Goal: Information Seeking & Learning: Check status

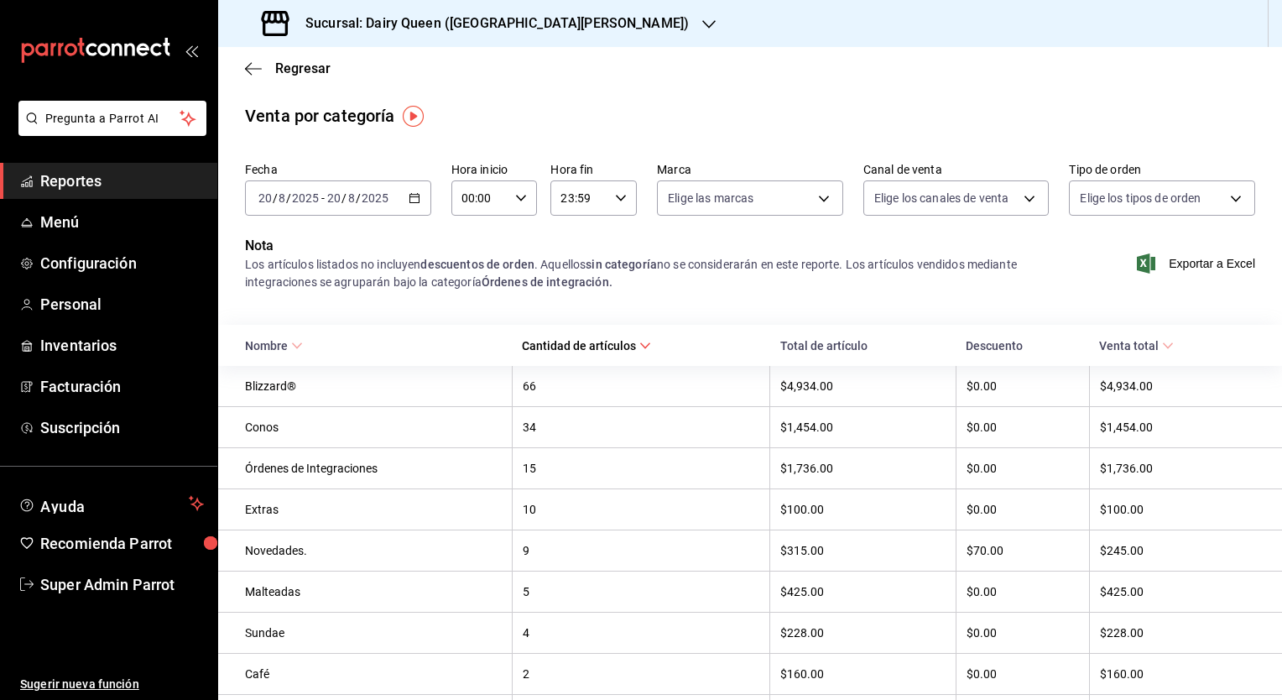
click at [80, 182] on span "Reportes" at bounding box center [122, 180] width 164 height 23
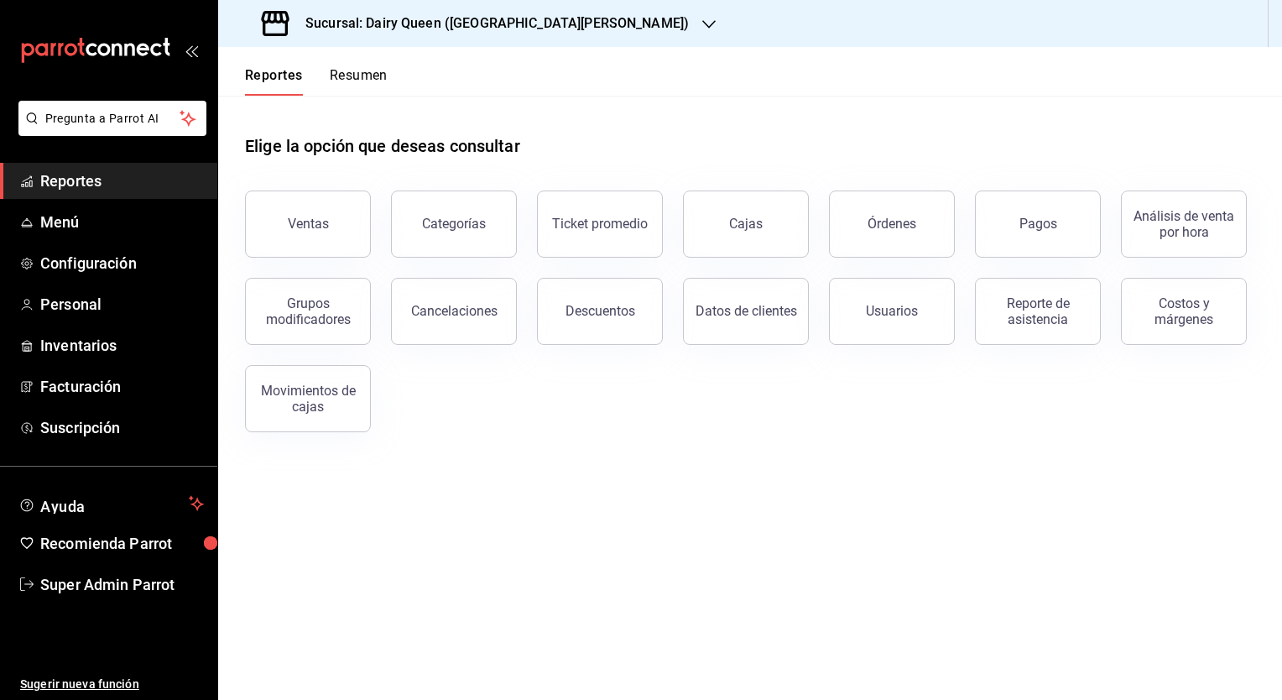
click at [368, 81] on button "Resumen" at bounding box center [359, 81] width 58 height 29
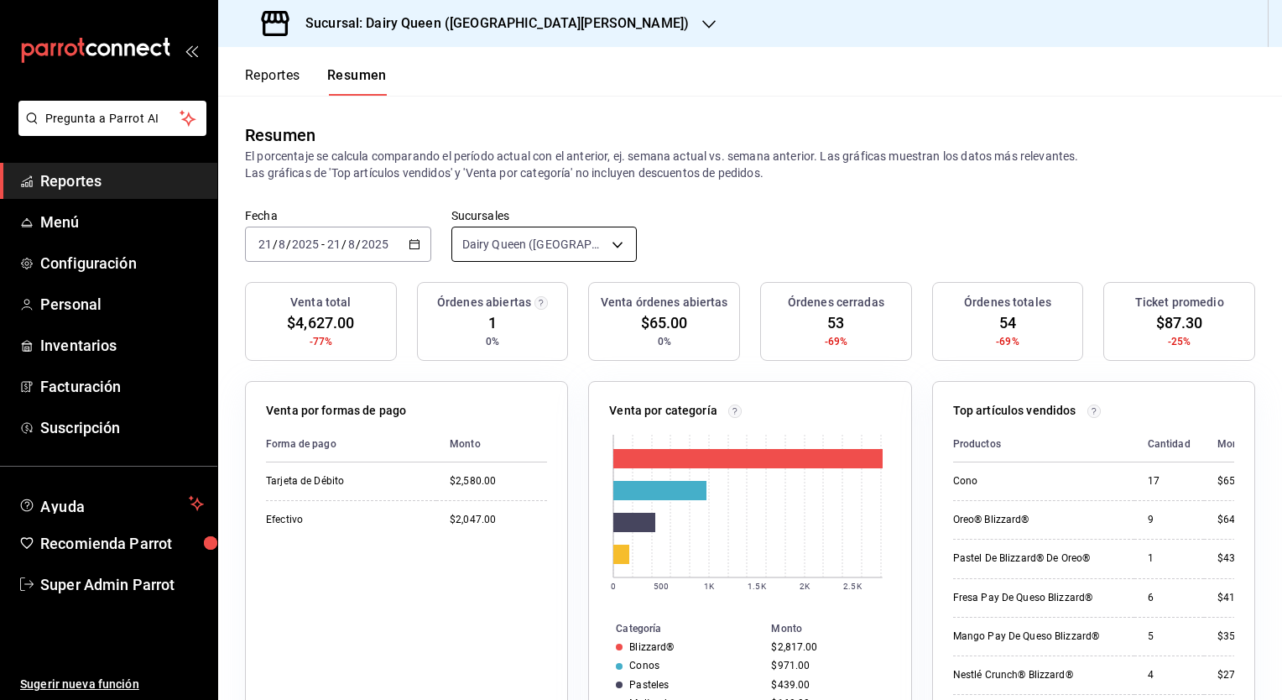
click at [503, 240] on body "Pregunta a Parrot AI Reportes Menú Configuración Personal Inventarios Facturaci…" at bounding box center [641, 350] width 1282 height 700
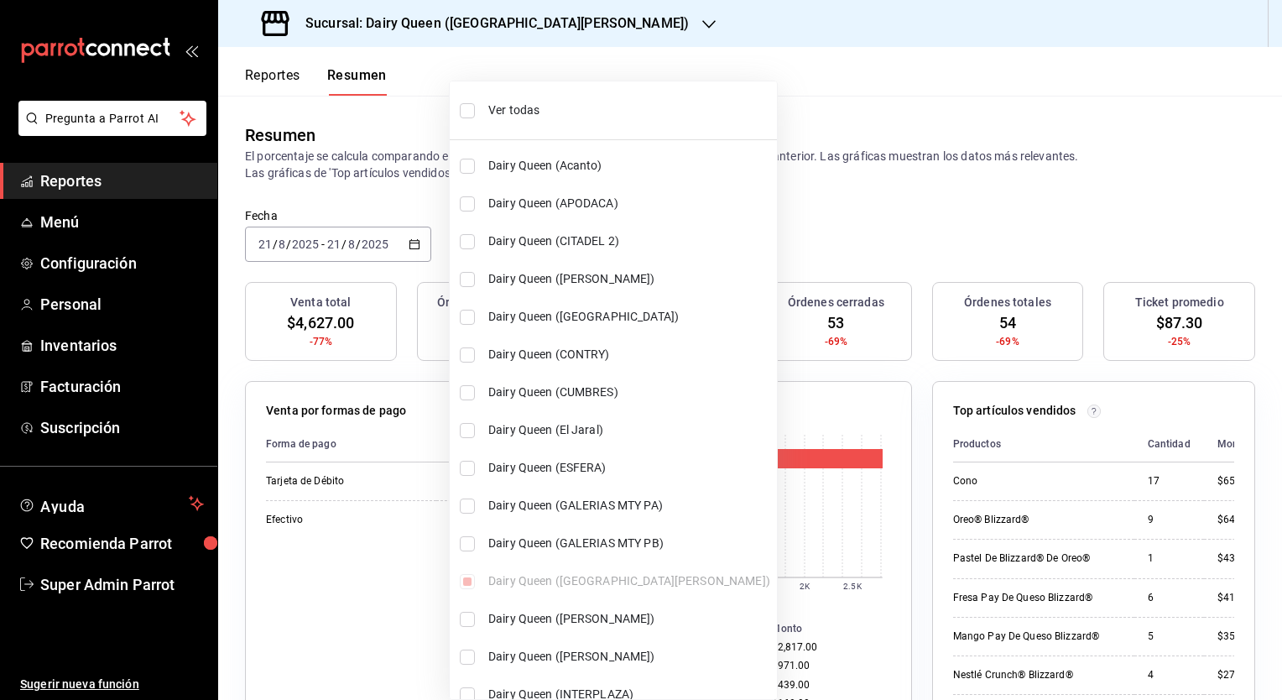
click at [445, 29] on div at bounding box center [641, 350] width 1282 height 700
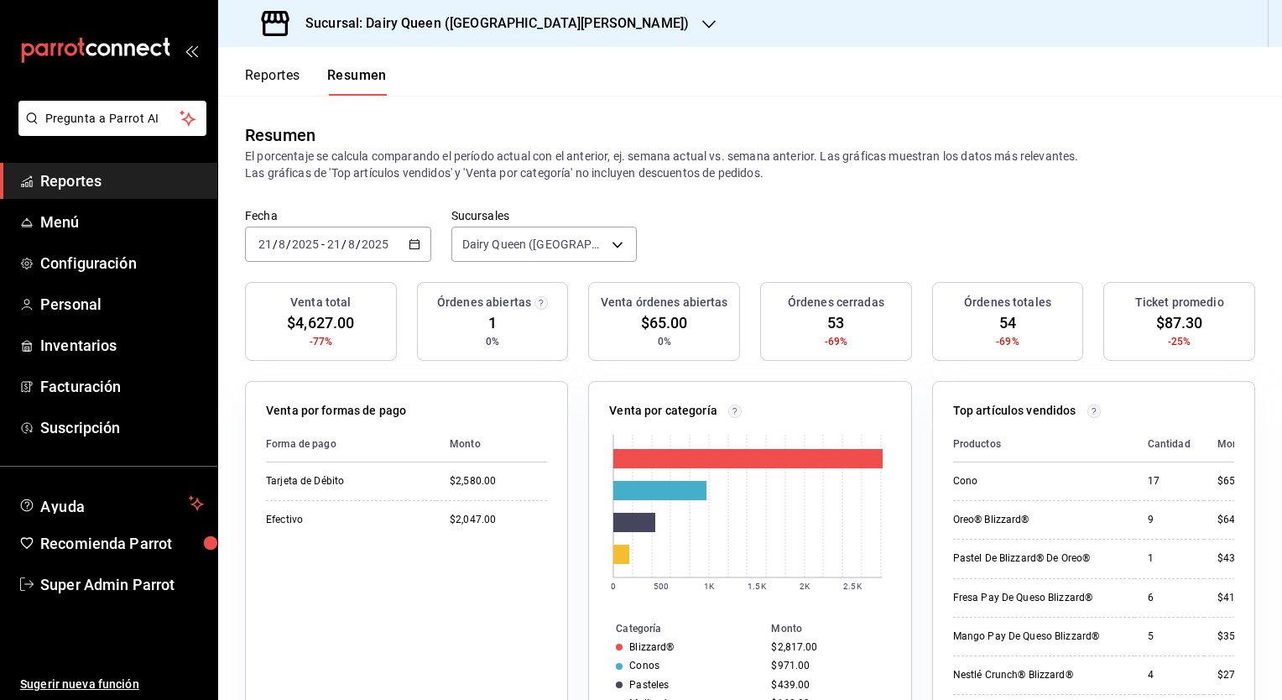
click at [467, 25] on h3 "Sucursal: Dairy Queen ([GEOGRAPHIC_DATA][PERSON_NAME])" at bounding box center [490, 23] width 397 height 20
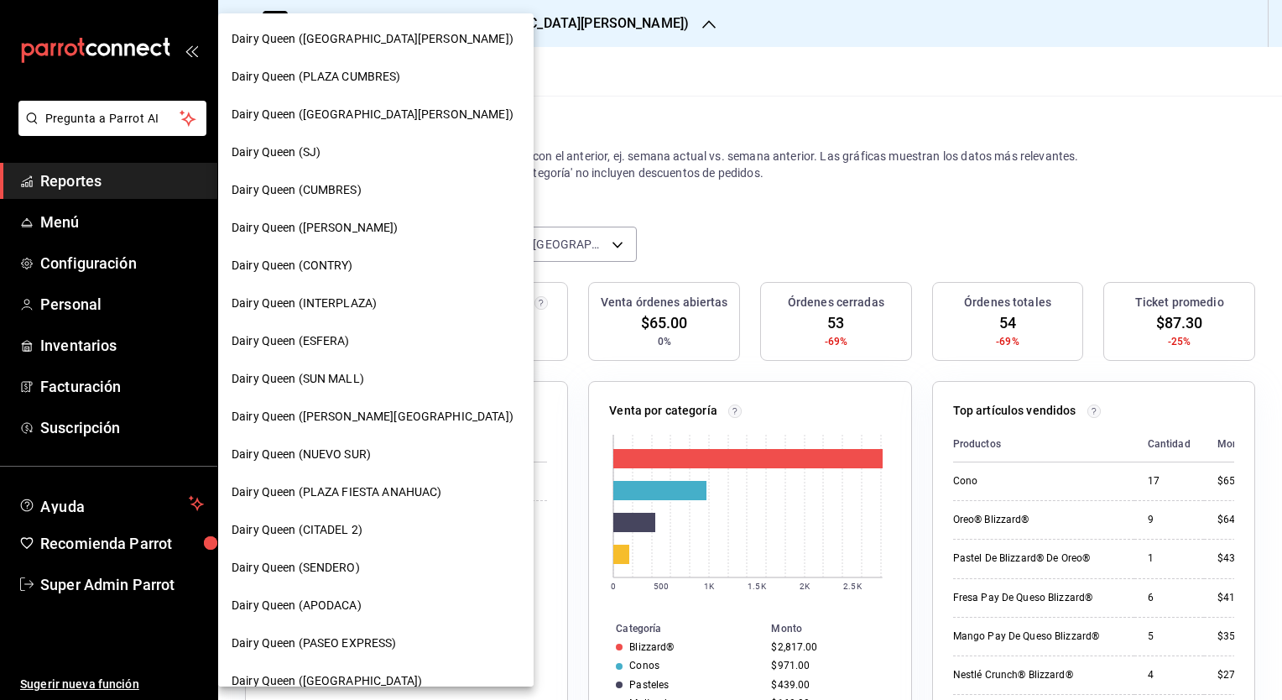
scroll to position [557, 0]
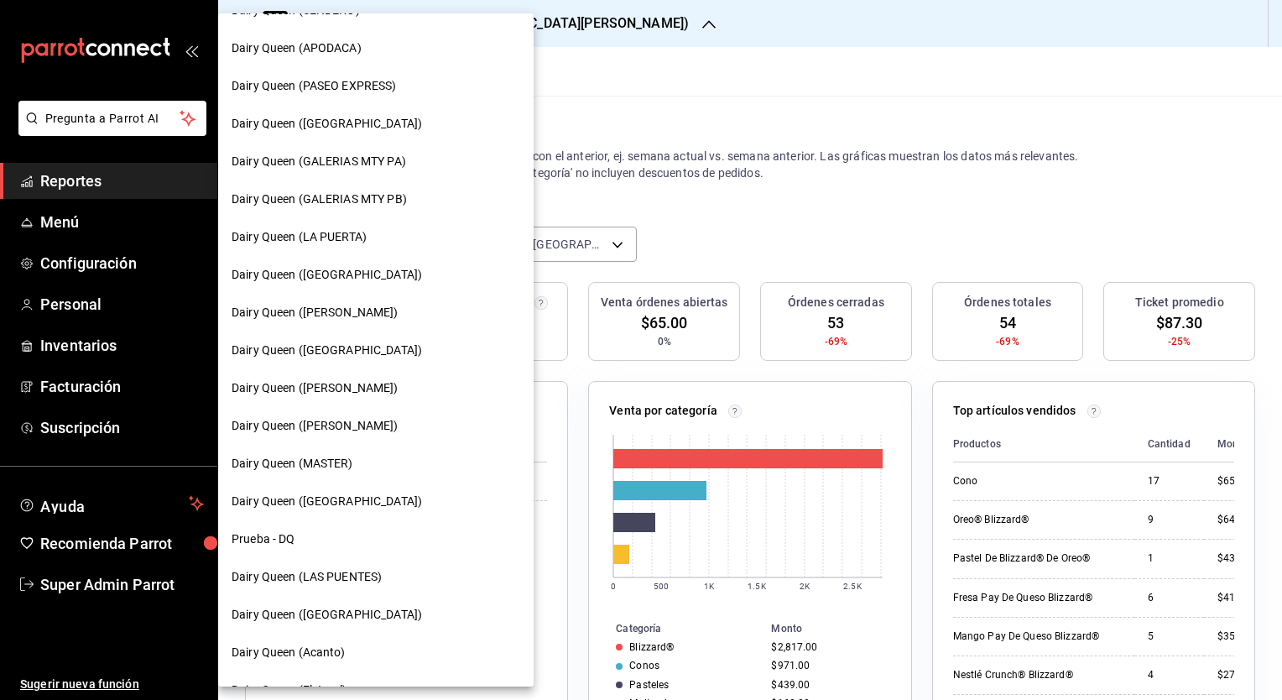
click at [361, 355] on span "Dairy Queen ([GEOGRAPHIC_DATA])" at bounding box center [327, 350] width 190 height 18
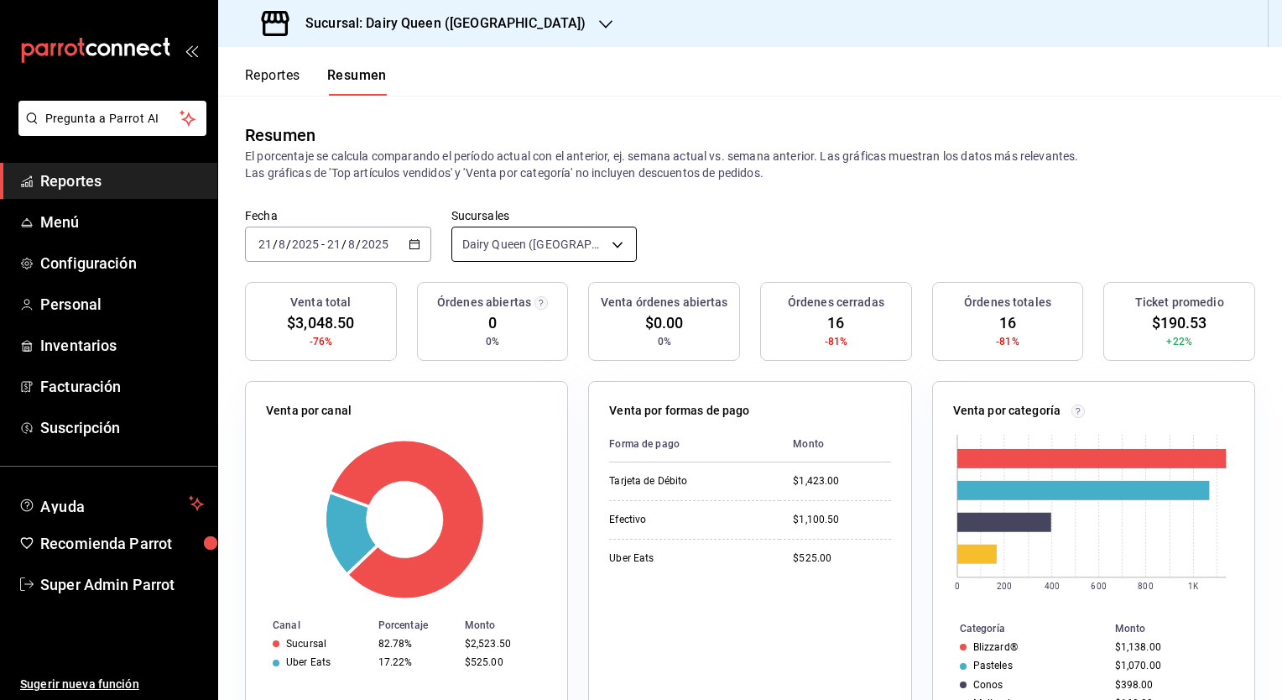
click at [523, 248] on body "Pregunta a Parrot AI Reportes Menú Configuración Personal Inventarios Facturaci…" at bounding box center [641, 350] width 1282 height 700
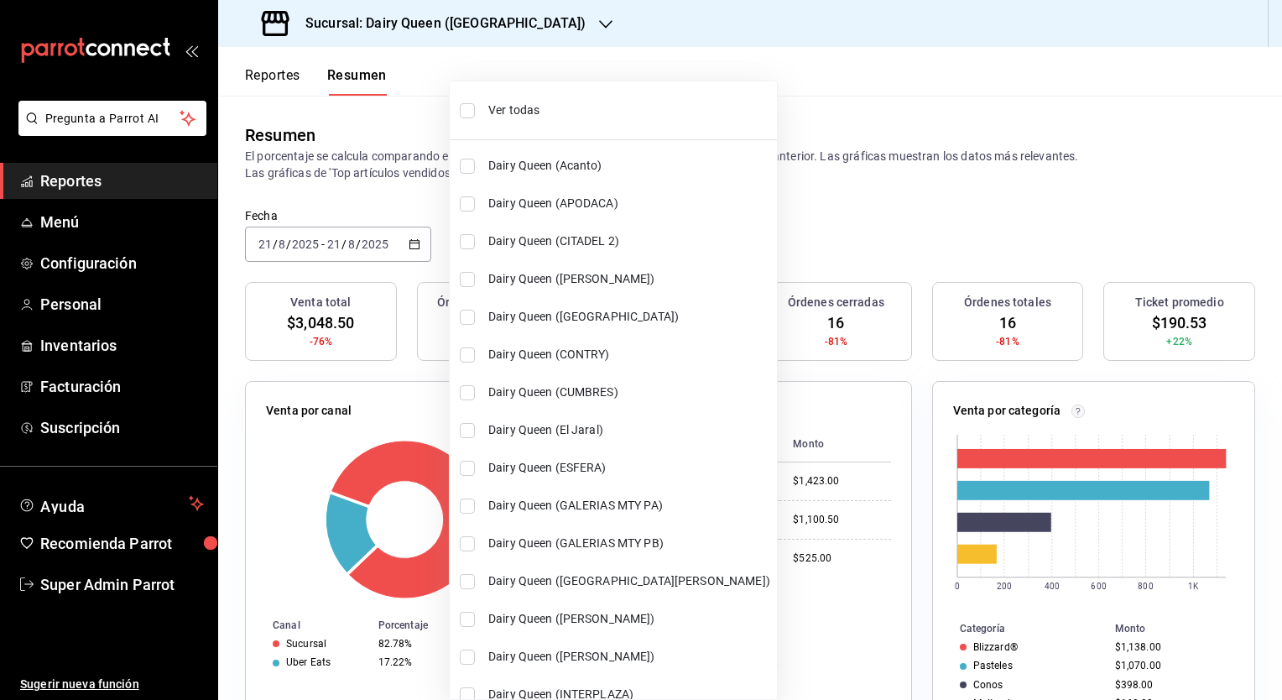
scroll to position [567, 0]
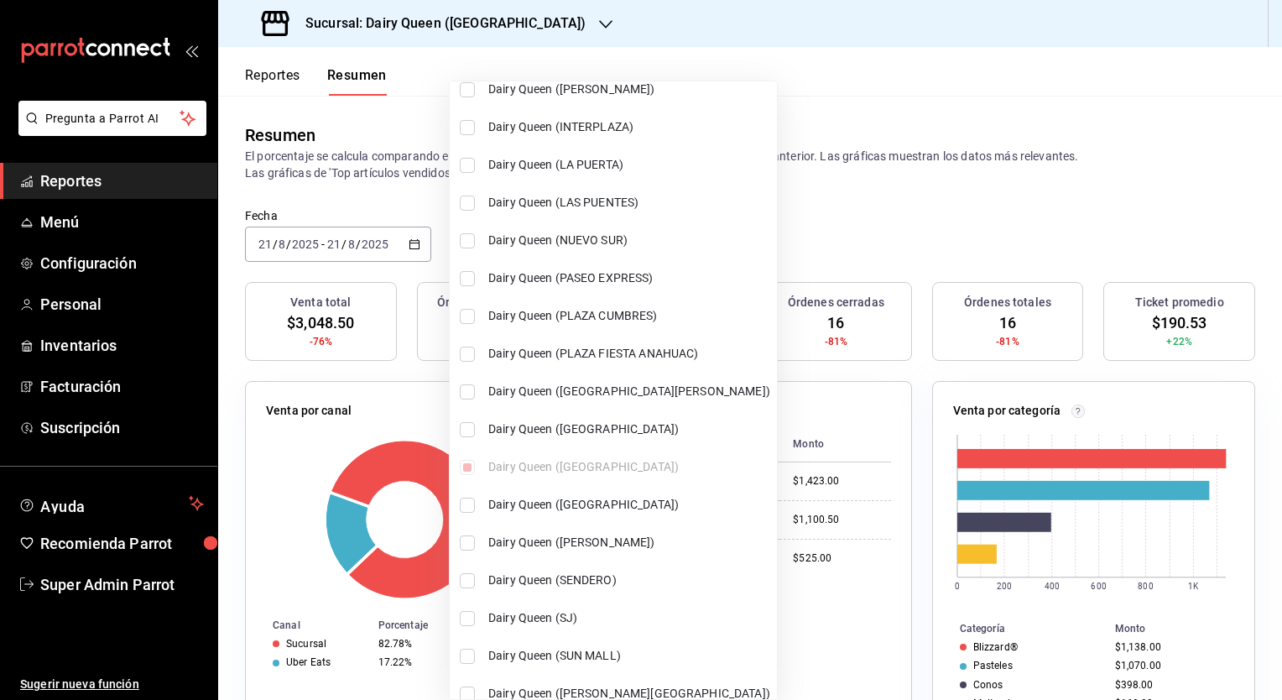
click at [519, 378] on li "Dairy Queen ([GEOGRAPHIC_DATA][PERSON_NAME])" at bounding box center [613, 392] width 327 height 38
type input "[object Object],[object Object]"
checkbox input "true"
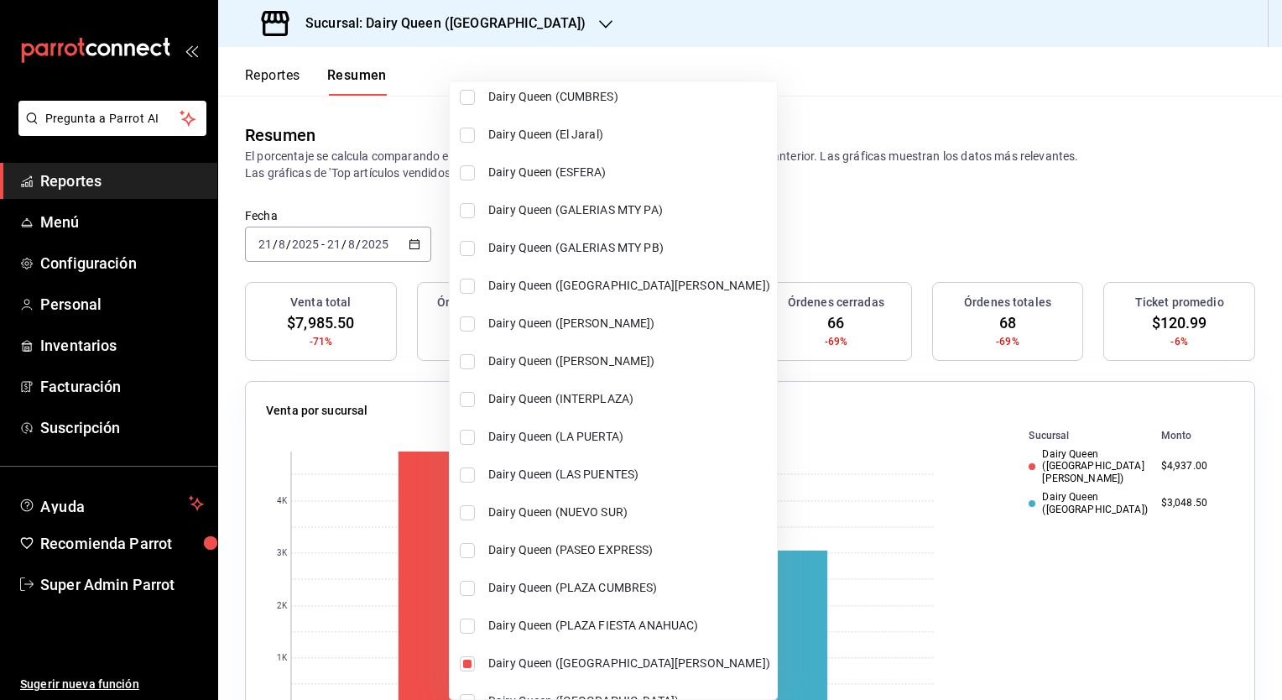
scroll to position [64, 0]
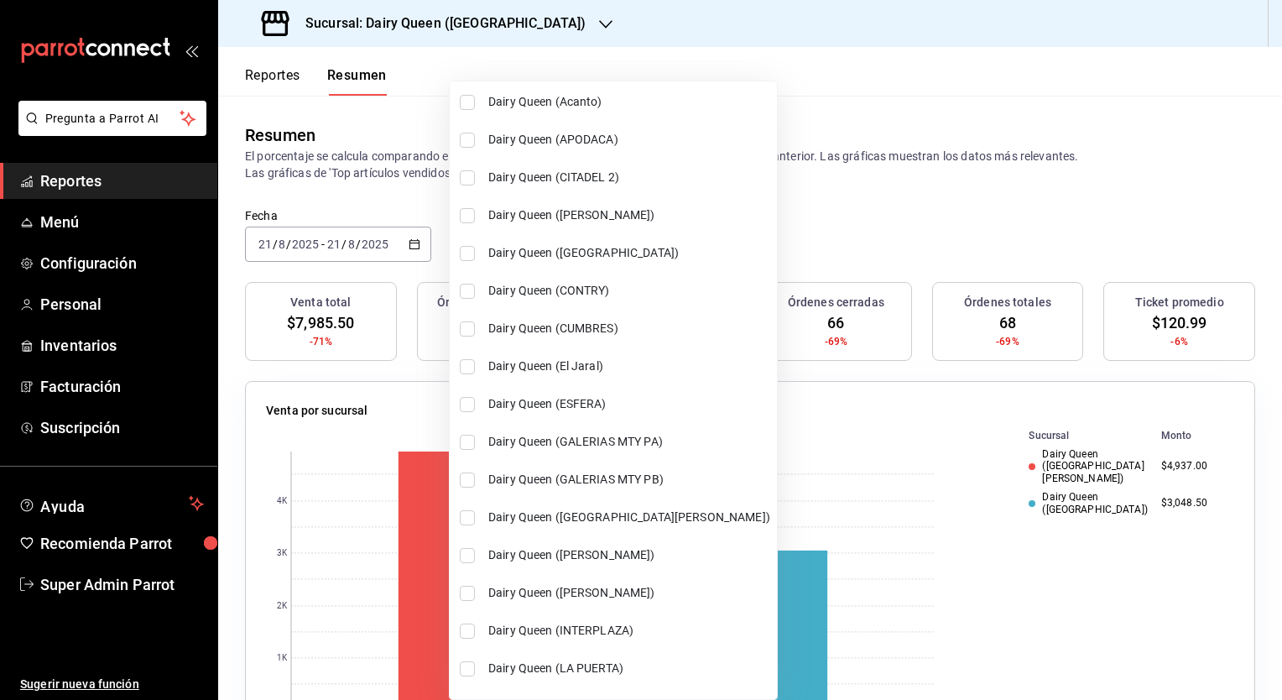
click at [809, 196] on div at bounding box center [641, 350] width 1282 height 700
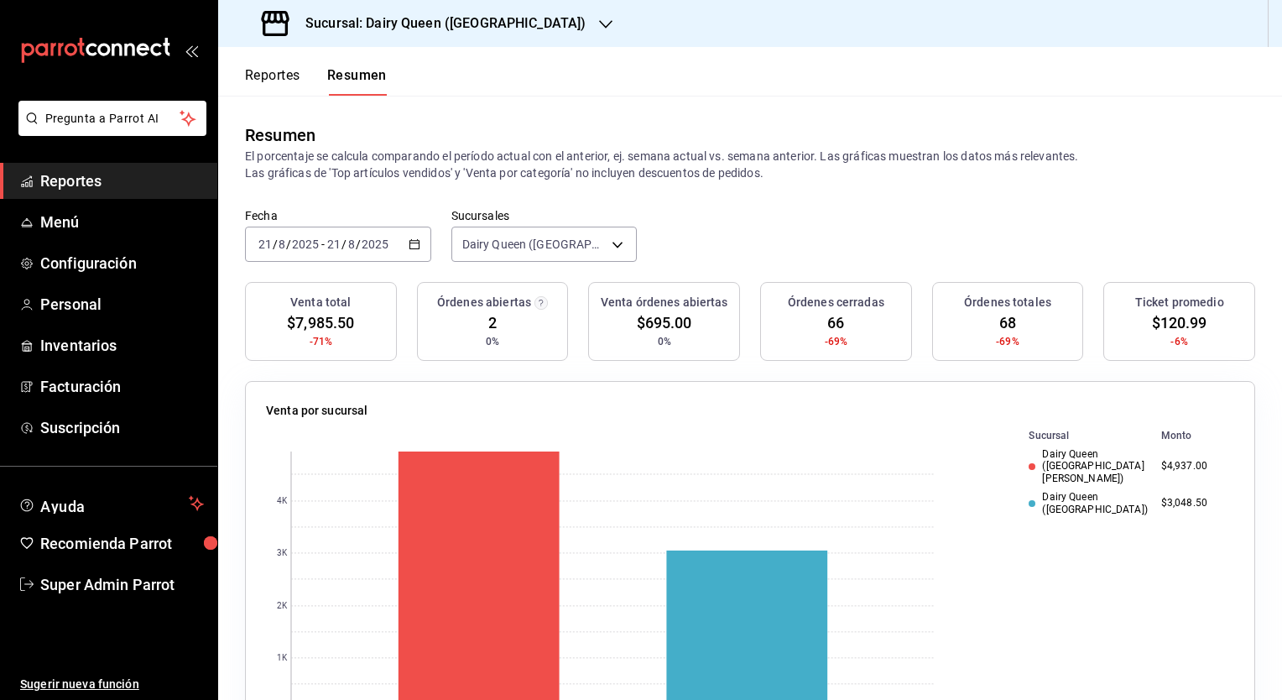
click at [524, 34] on div "Sucursal: Dairy Queen ([GEOGRAPHIC_DATA])" at bounding box center [426, 23] width 388 height 47
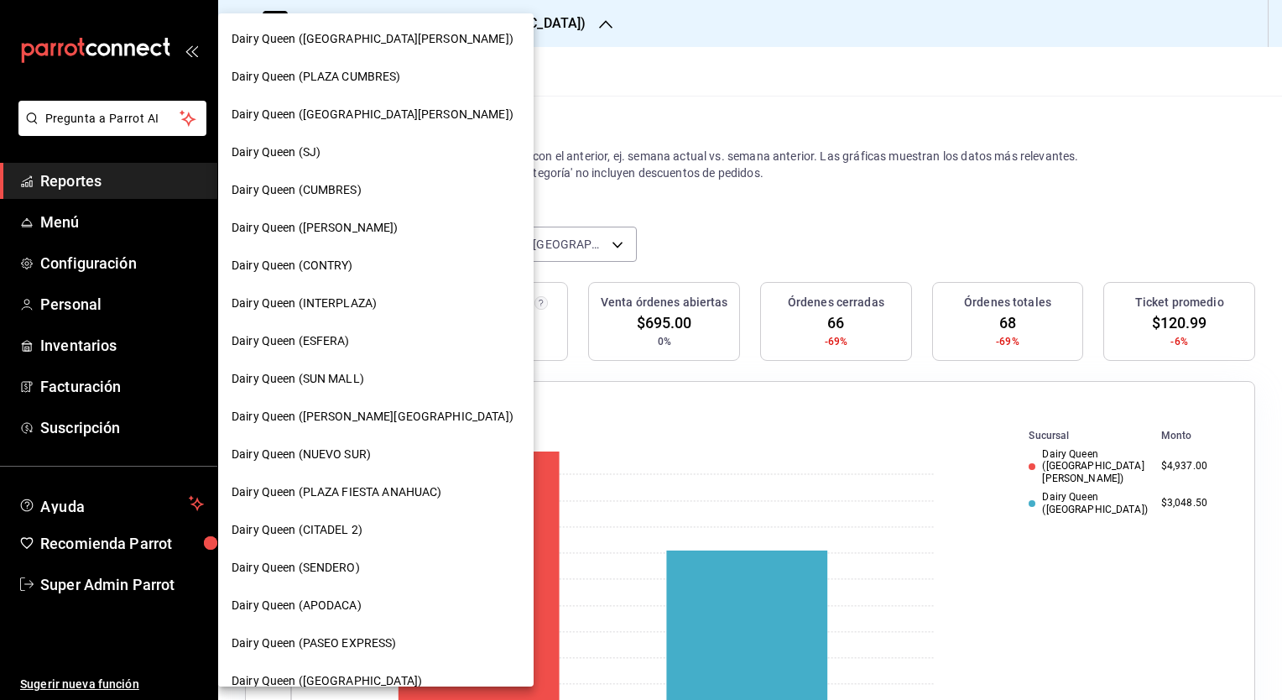
click at [292, 267] on span "Dairy Queen (CONTRY)" at bounding box center [293, 266] width 122 height 18
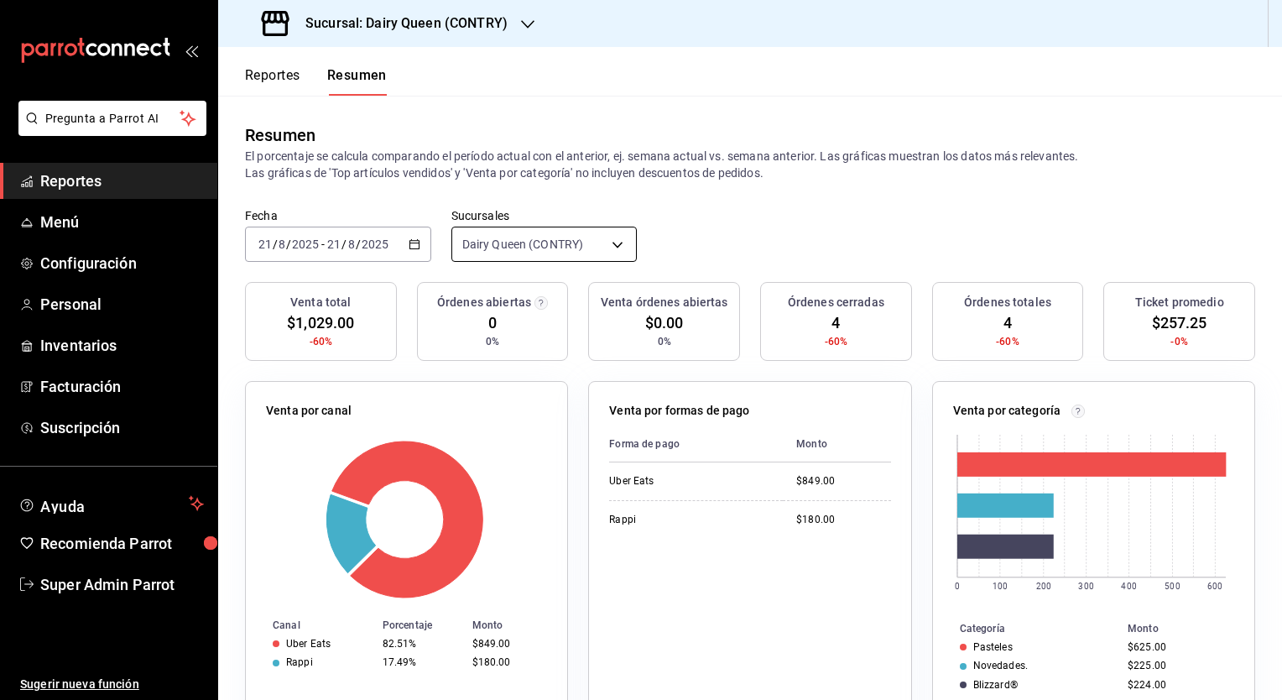
click at [517, 242] on body "Pregunta a Parrot AI Reportes Menú Configuración Personal Inventarios Facturaci…" at bounding box center [641, 350] width 1282 height 700
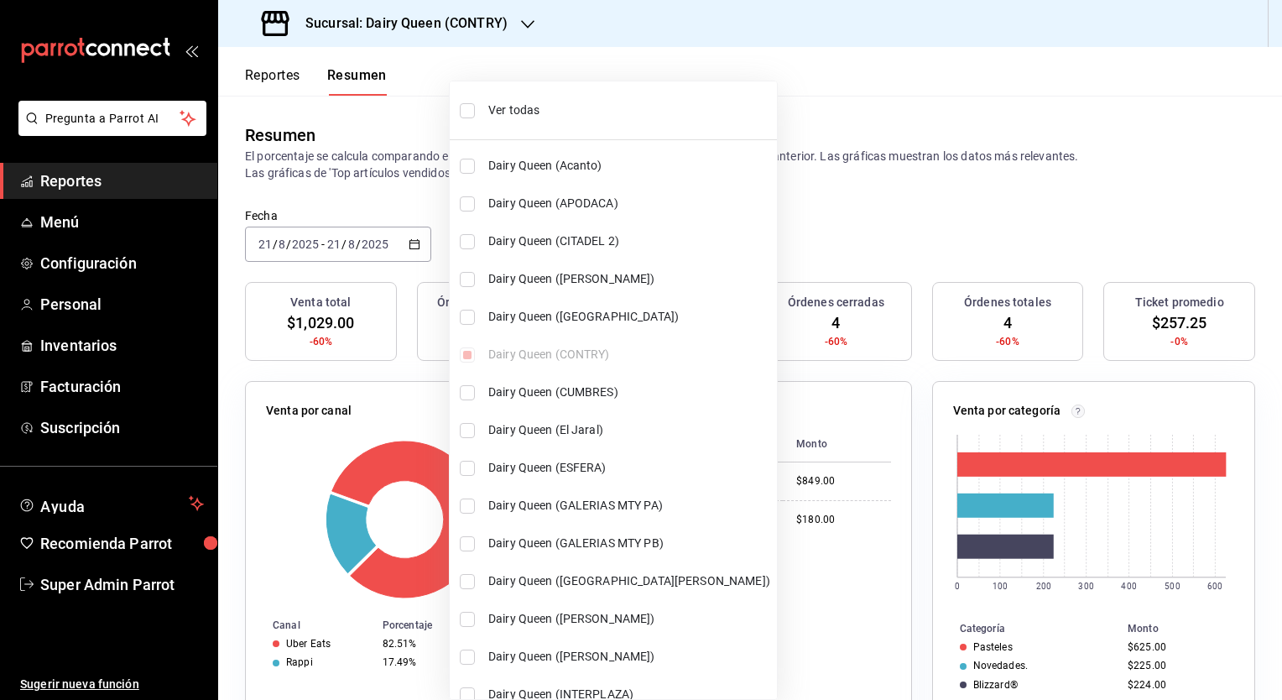
click at [762, 222] on div at bounding box center [641, 350] width 1282 height 700
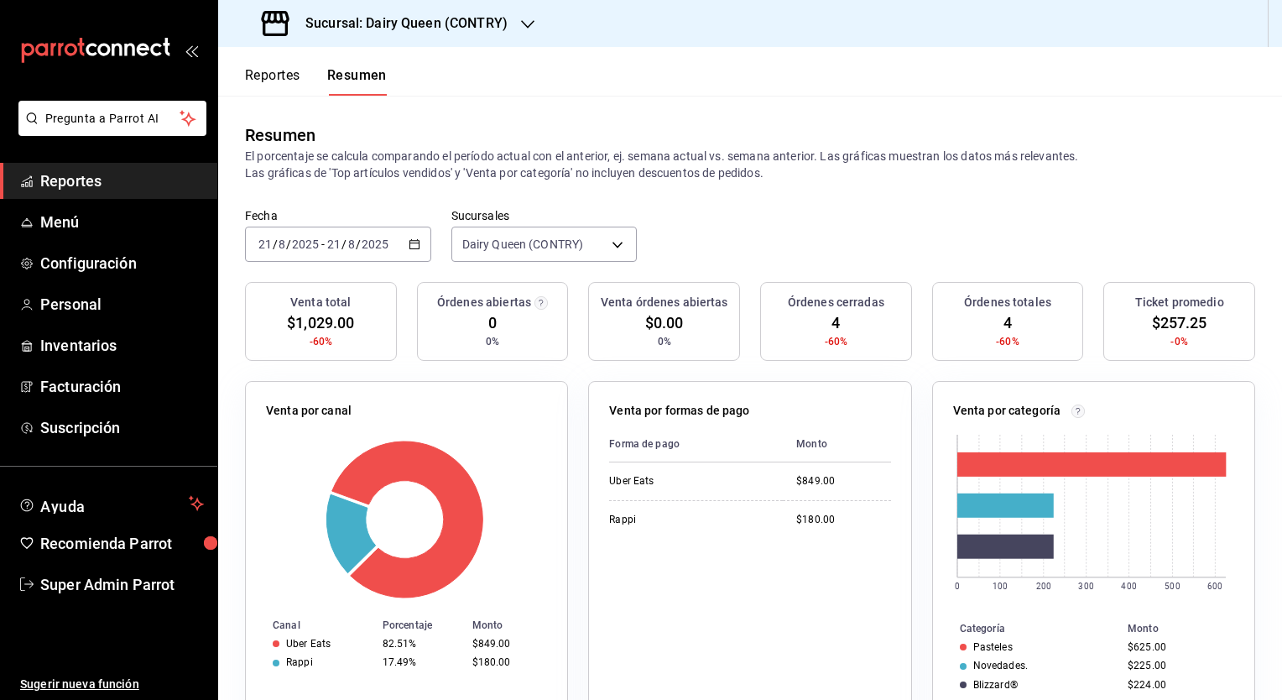
click at [404, 242] on div "[DATE] [DATE] - [DATE] [DATE]" at bounding box center [338, 244] width 186 height 35
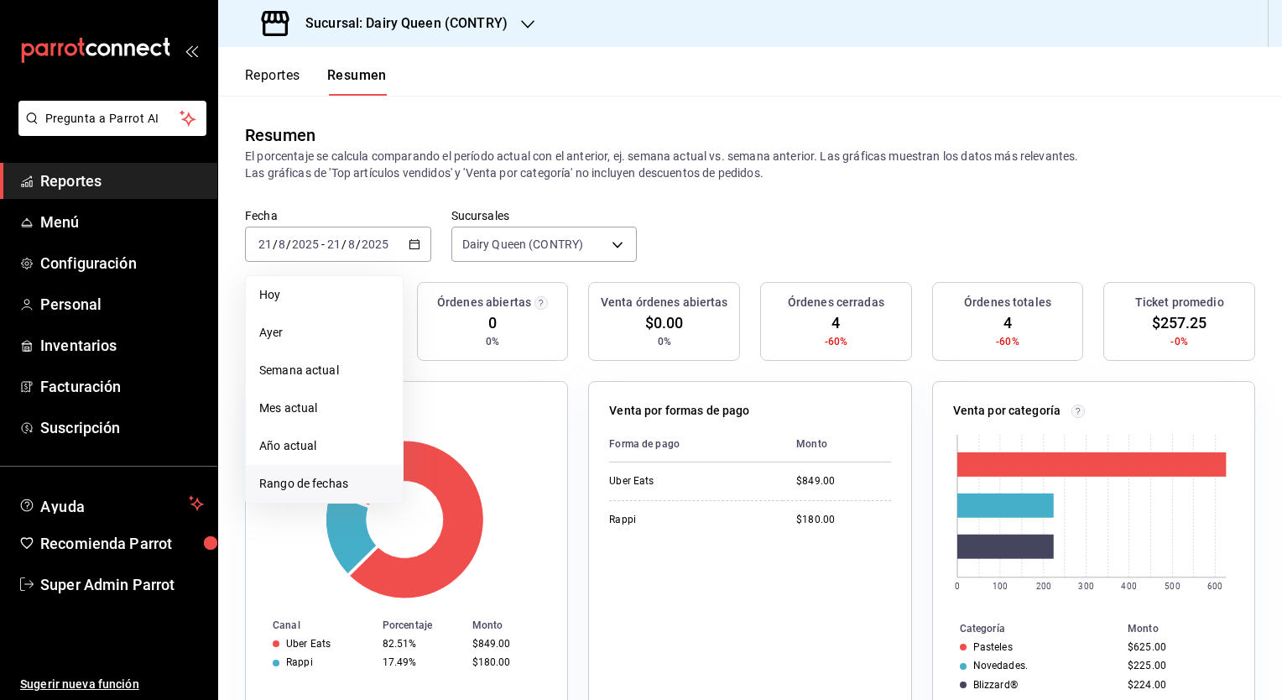
click at [313, 476] on span "Rango de fechas" at bounding box center [324, 484] width 130 height 18
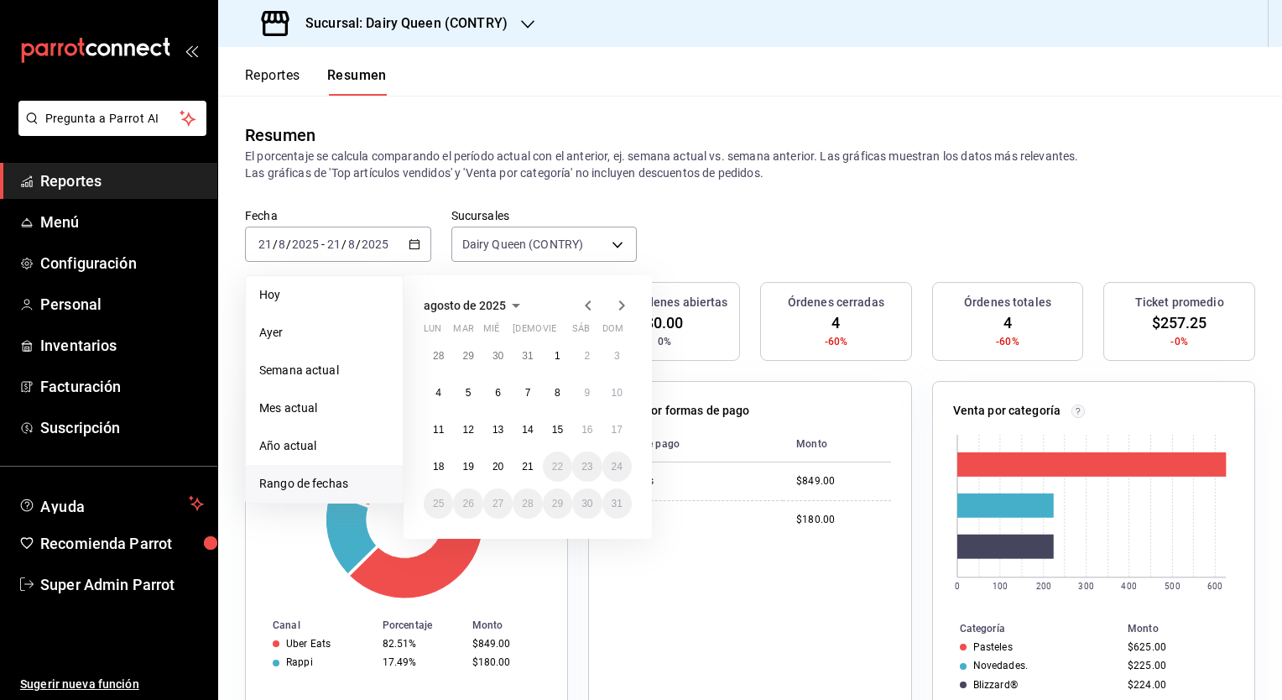
click at [498, 306] on span "agosto de 2025" at bounding box center [465, 305] width 82 height 13
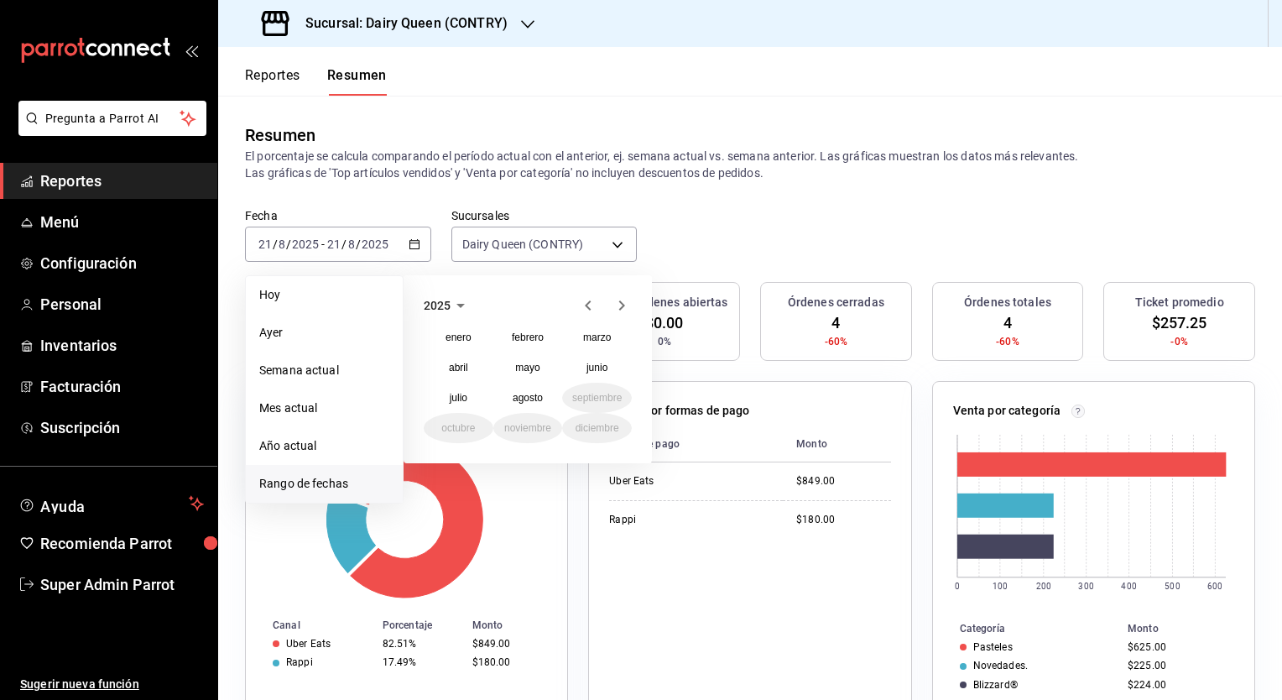
click at [588, 304] on icon "button" at bounding box center [588, 305] width 20 height 20
click at [460, 341] on abbr "enero" at bounding box center [459, 337] width 26 height 12
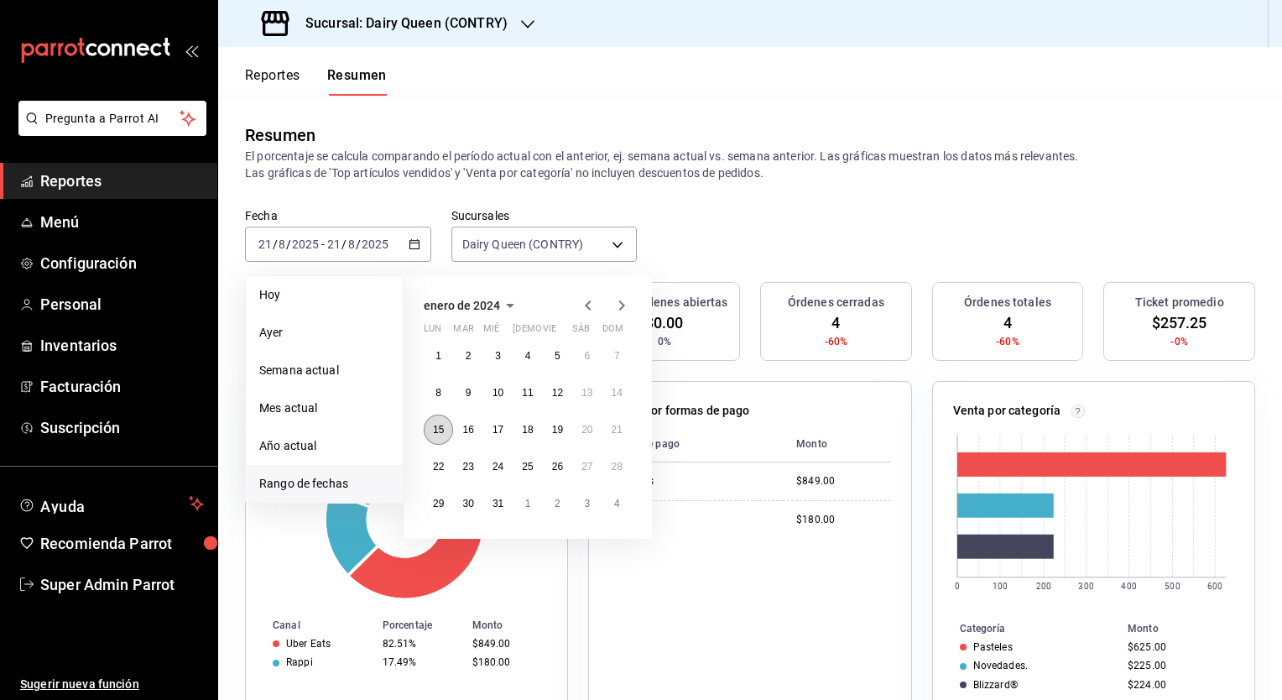
click at [434, 424] on abbr "15" at bounding box center [438, 430] width 11 height 12
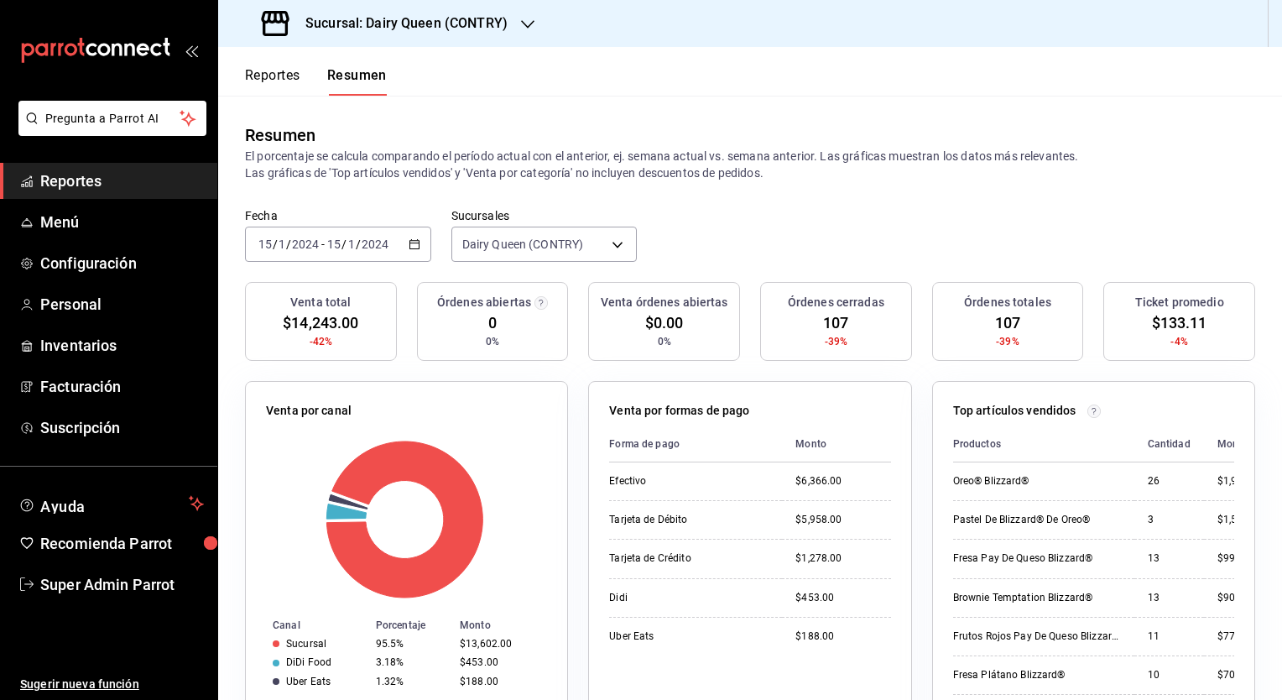
click at [1153, 323] on span "$133.11" at bounding box center [1179, 322] width 55 height 23
copy span "133.11"
click at [835, 324] on span "107" at bounding box center [835, 322] width 25 height 23
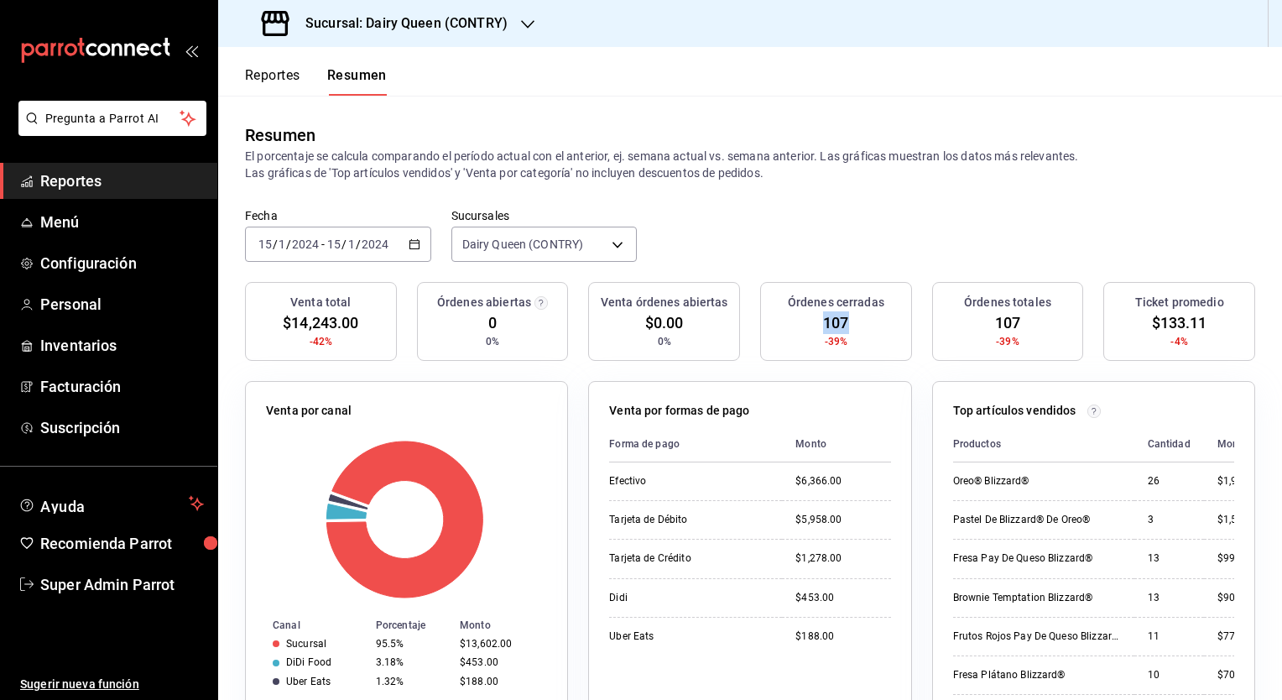
copy span "107"
click at [409, 242] on icon "button" at bounding box center [415, 244] width 12 height 12
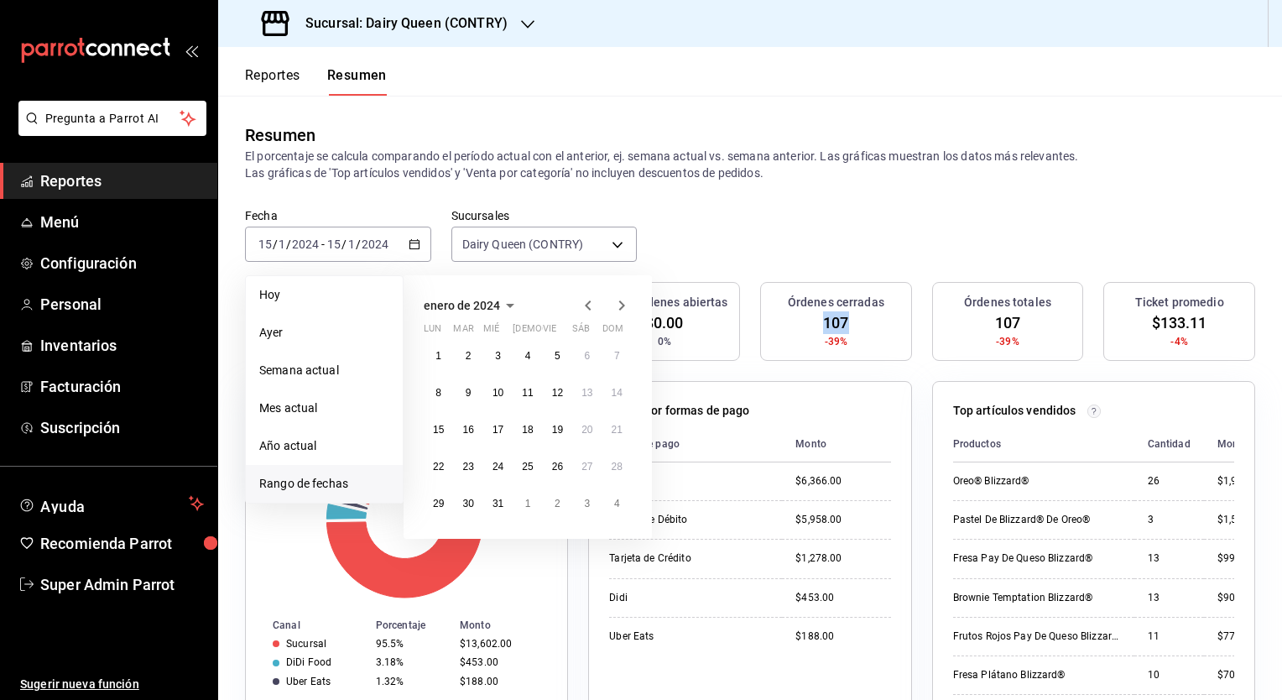
click at [814, 333] on div "Órdenes cerradas 107 -39%" at bounding box center [836, 321] width 152 height 79
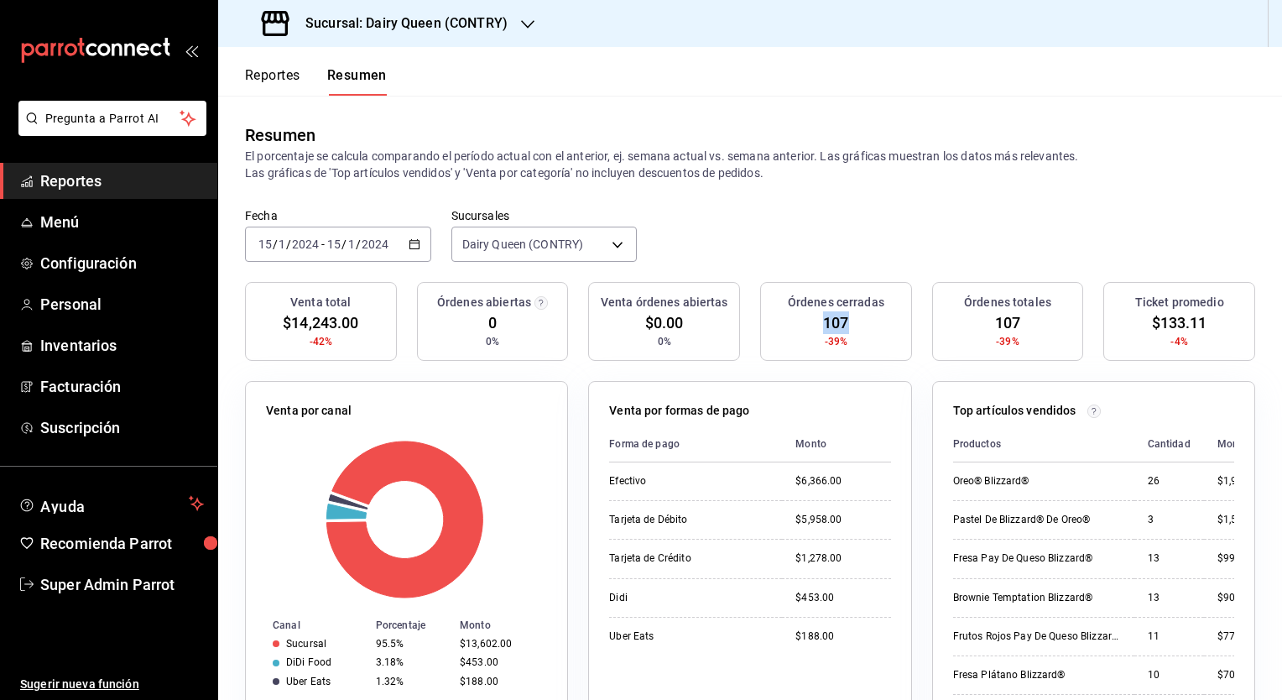
click at [814, 333] on div "Órdenes cerradas 107 -39%" at bounding box center [836, 321] width 152 height 79
